Goal: Information Seeking & Learning: Understand process/instructions

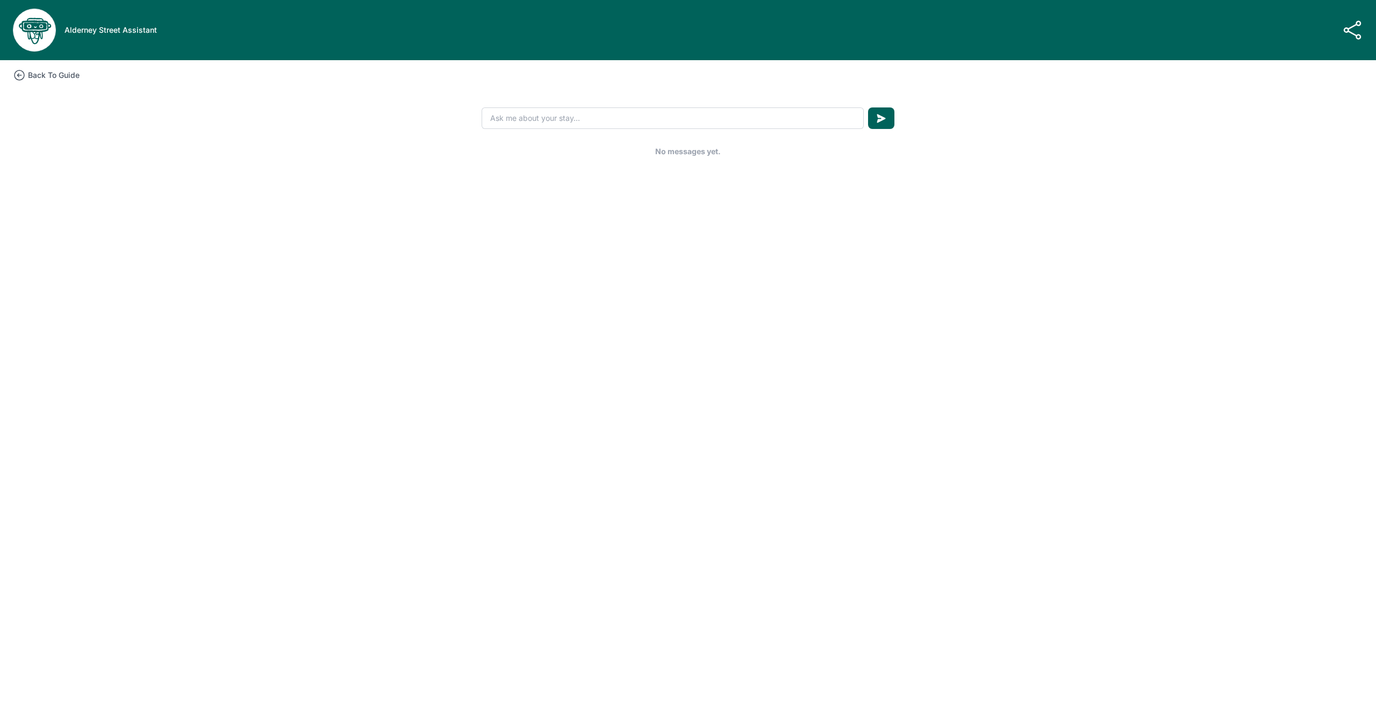
click at [80, 81] on h3 "Back To Guide" at bounding box center [54, 75] width 52 height 11
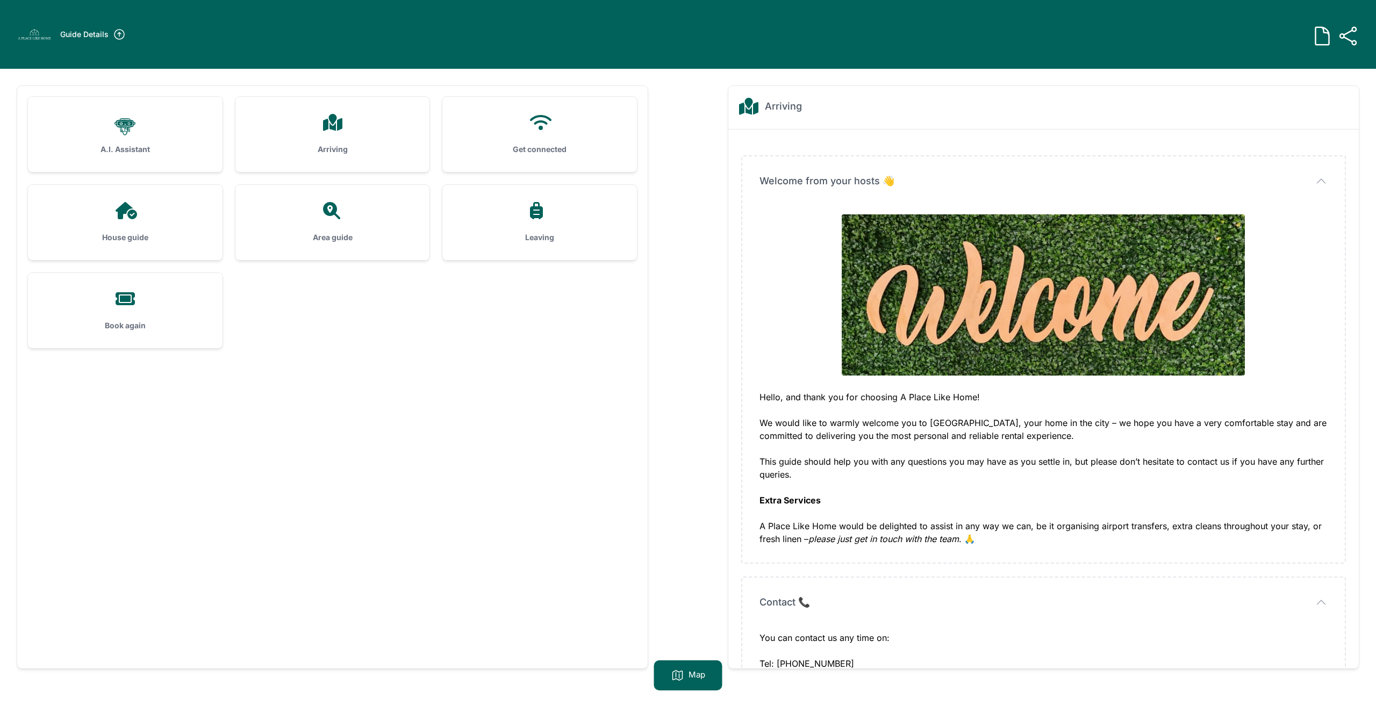
click at [312, 155] on h3 "Arriving" at bounding box center [333, 149] width 160 height 11
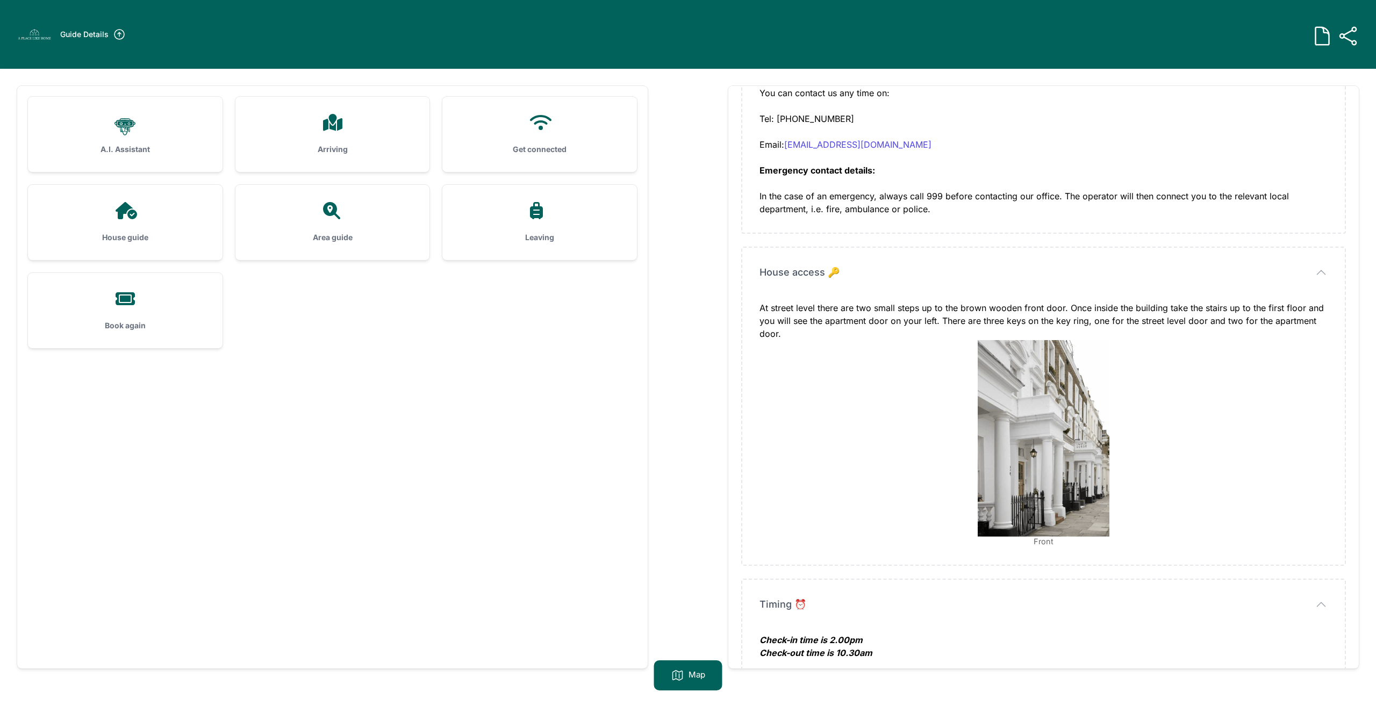
scroll to position [629, 0]
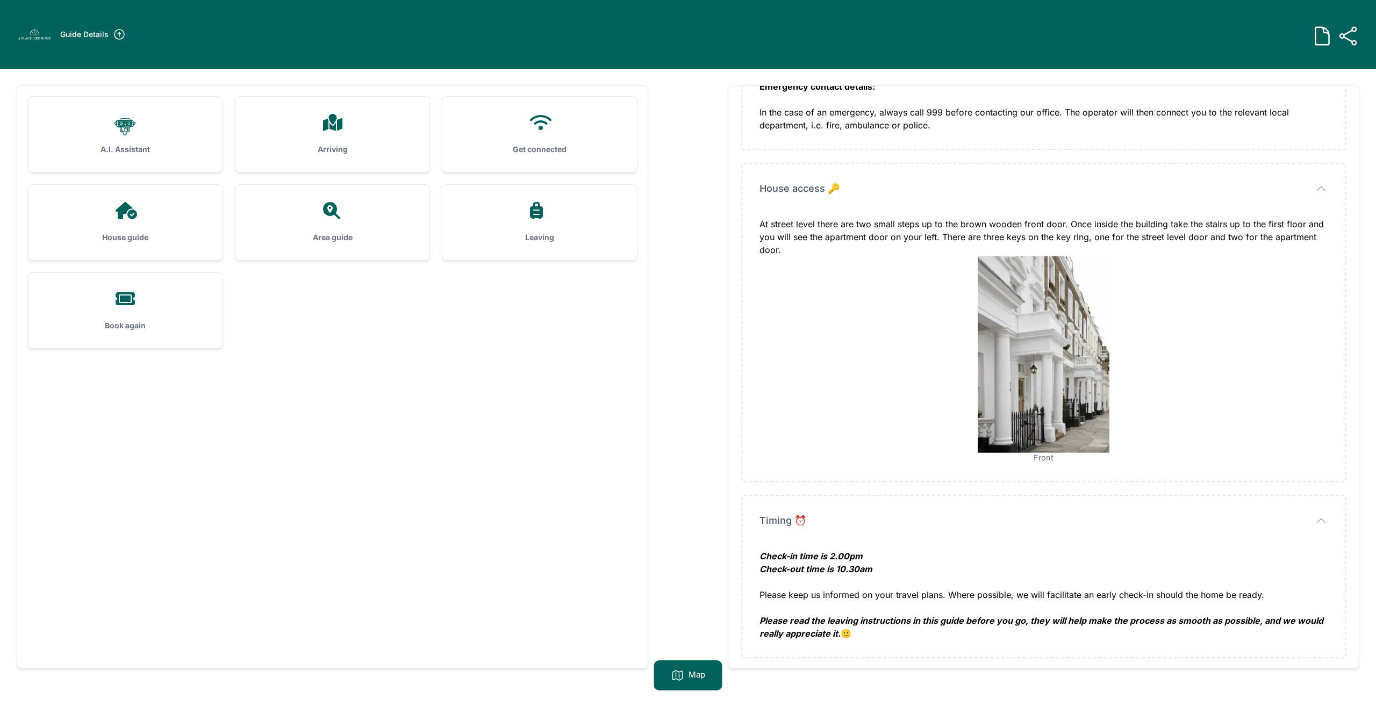
click at [141, 243] on h3 "House guide" at bounding box center [125, 237] width 160 height 11
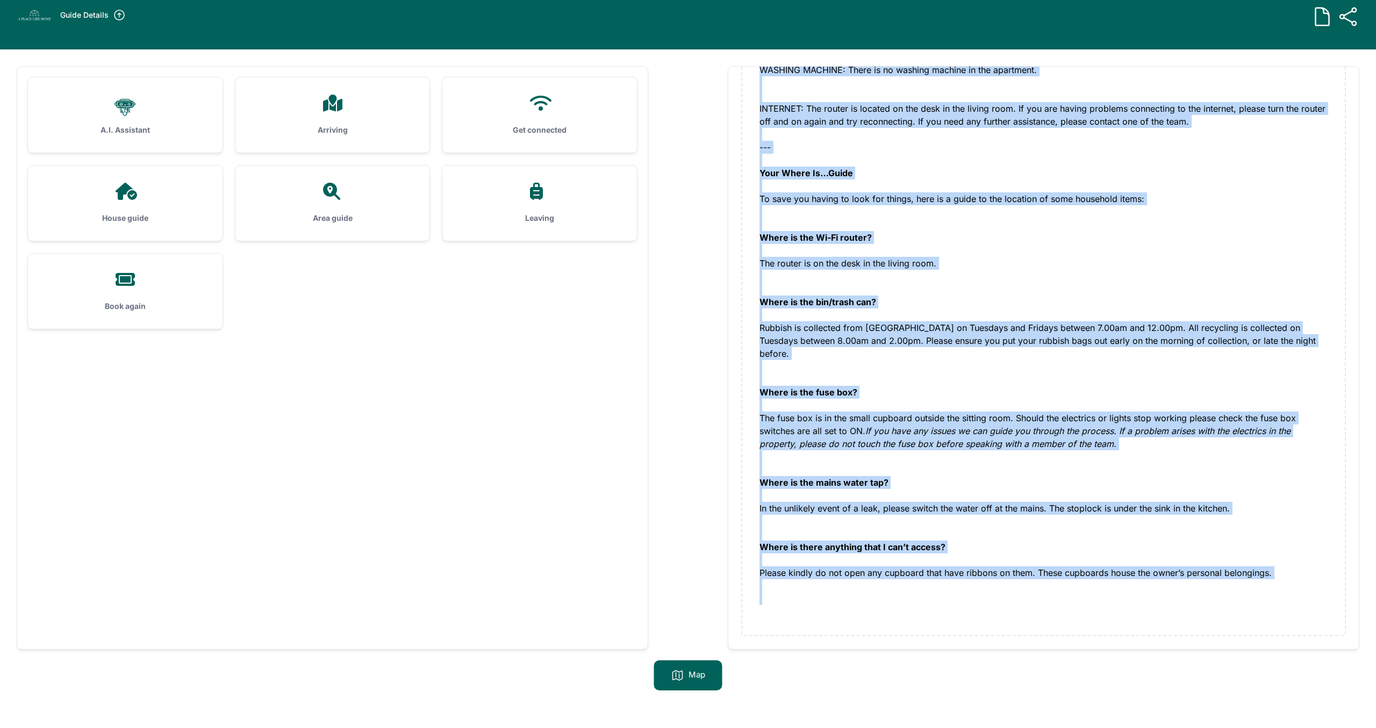
scroll to position [45, 0]
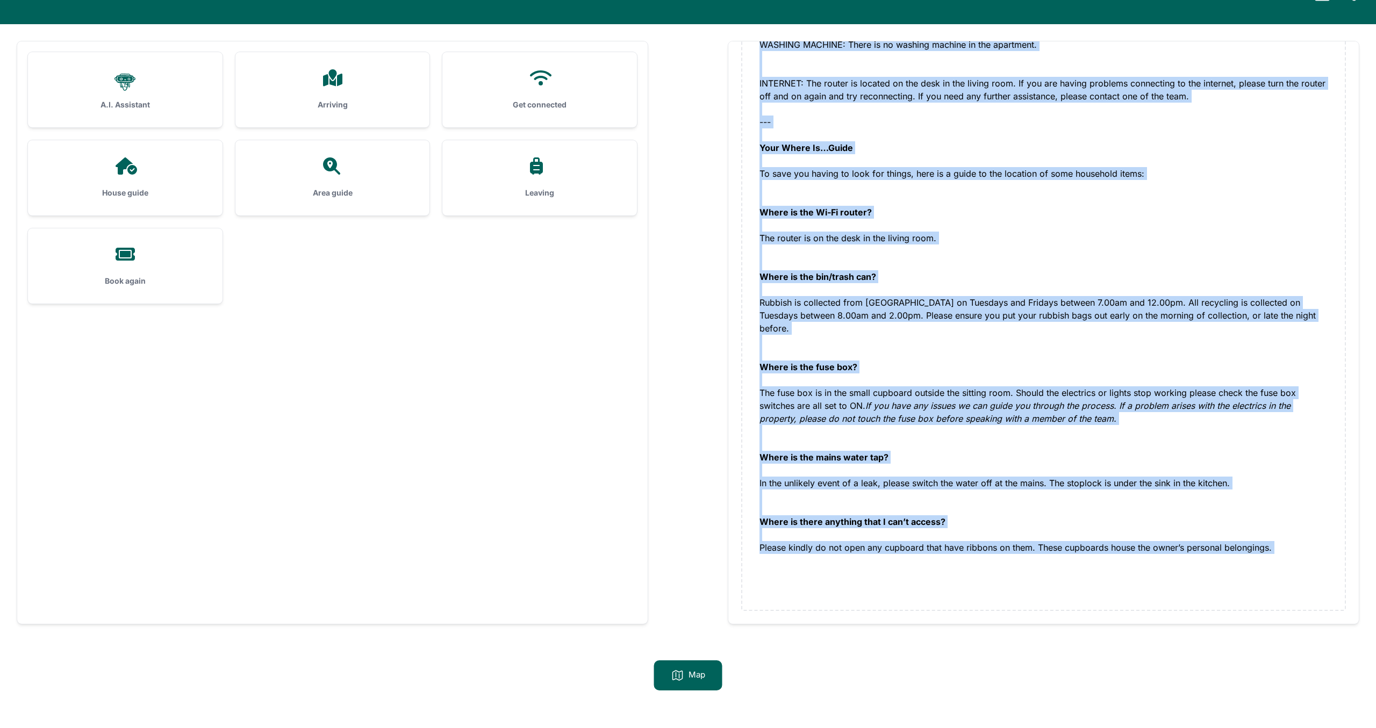
drag, startPoint x: 767, startPoint y: 351, endPoint x: 984, endPoint y: 569, distance: 307.8
copy div "LOREM: Ipsumd sita con adipi eli seddoe temp inci utla etdolore mag aliq eni. A…"
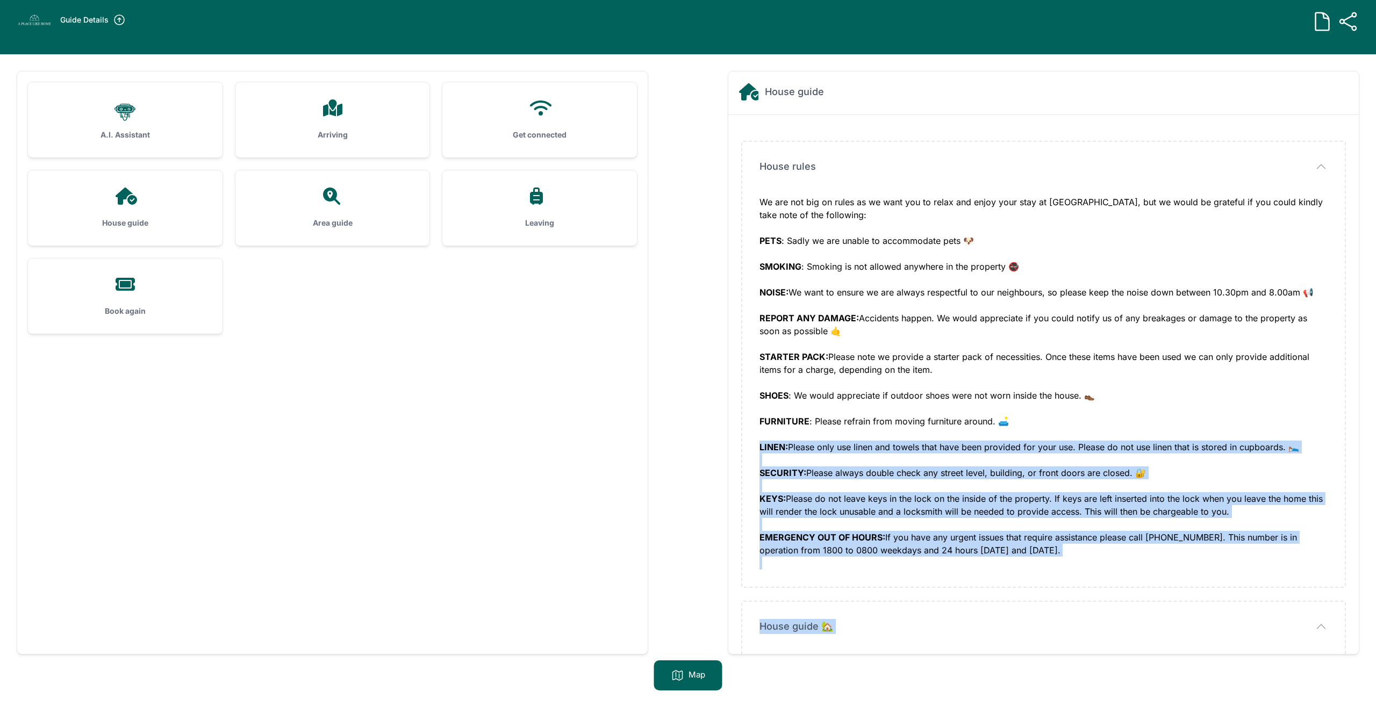
scroll to position [14, 0]
